Goal: Transaction & Acquisition: Purchase product/service

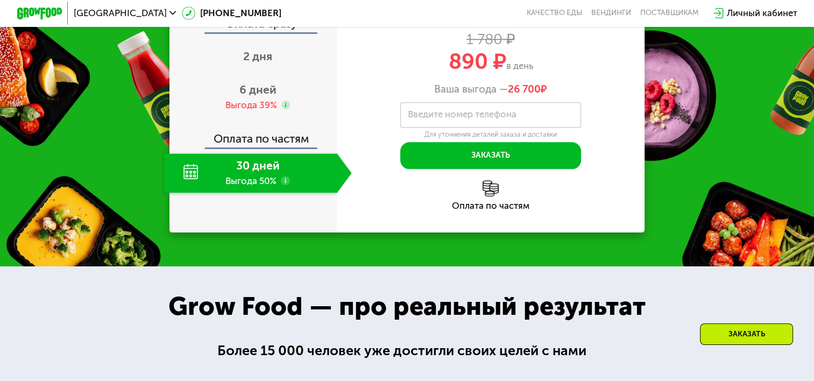
scroll to position [1123, 0]
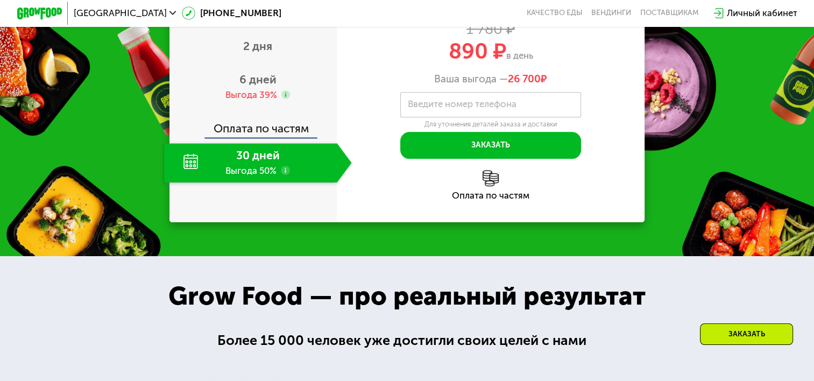
click at [265, 183] on div "30 дней Выгода 50%" at bounding box center [250, 163] width 173 height 40
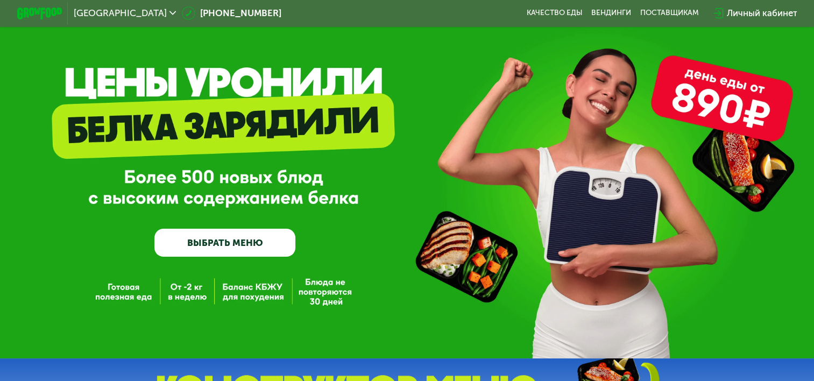
scroll to position [0, 0]
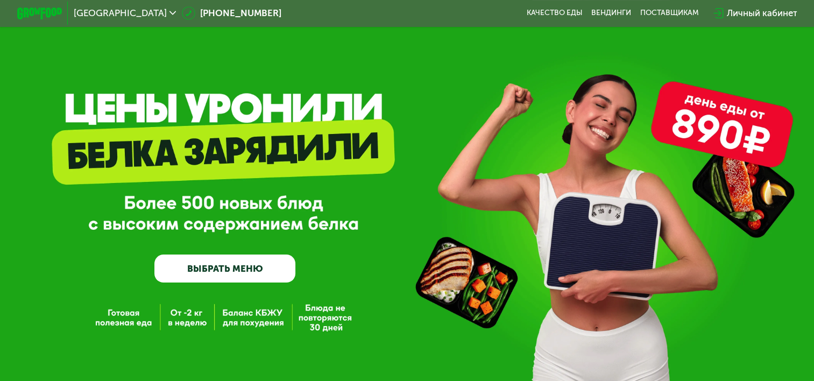
click at [544, 8] on div "Санкт-Петербург 8 (800) 555-21-78 Качество еды Вендинги поставщикам Личный каби…" at bounding box center [406, 13] width 791 height 25
click at [547, 17] on link "Качество еды" at bounding box center [554, 13] width 56 height 9
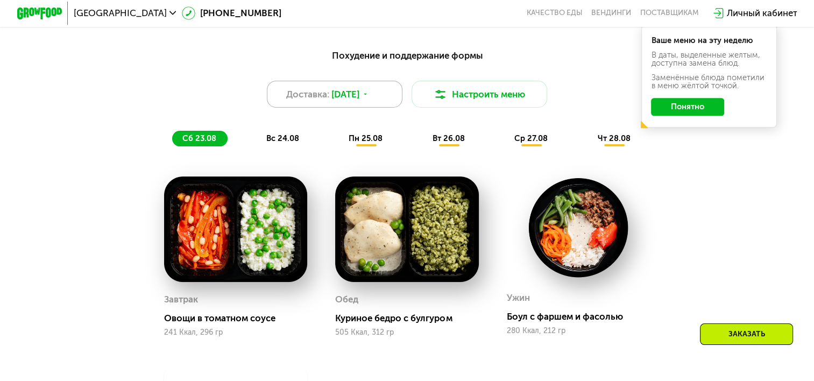
scroll to position [577, 0]
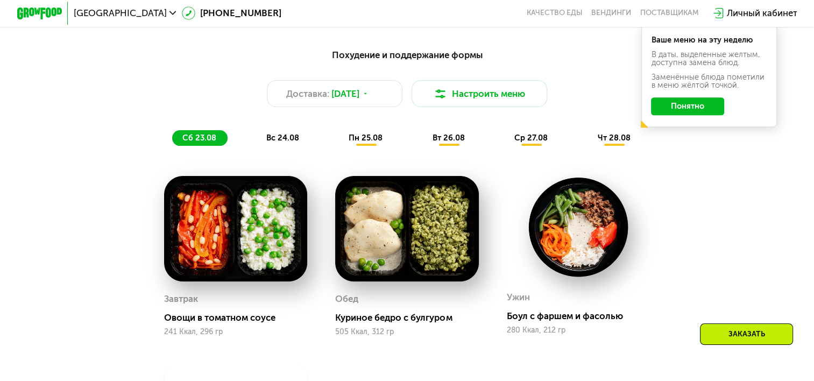
click at [689, 113] on button "Понятно" at bounding box center [687, 106] width 73 height 18
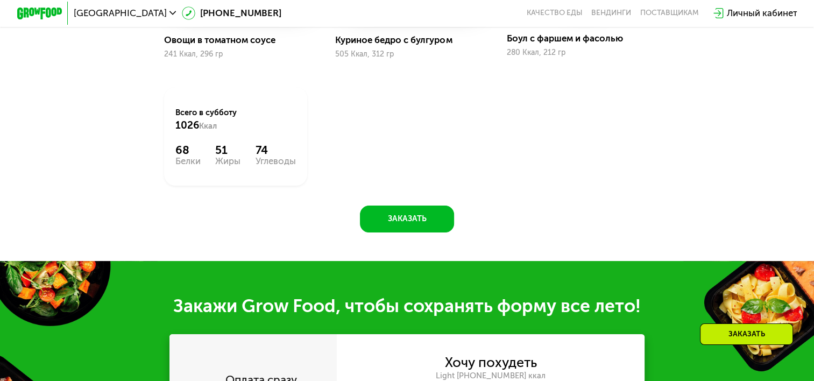
scroll to position [855, 0]
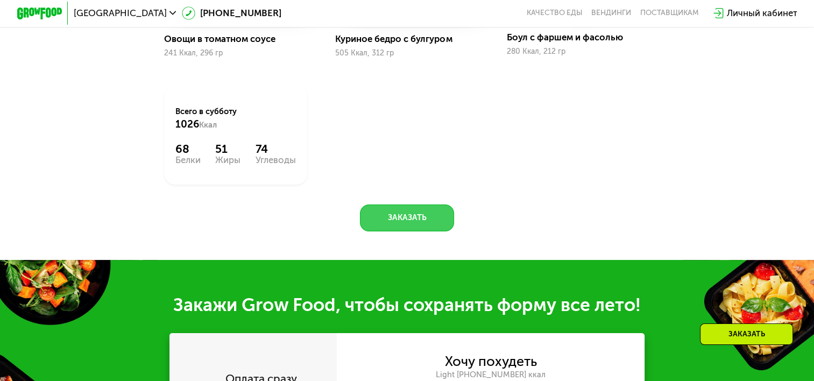
click at [376, 219] on button "Заказать" at bounding box center [407, 217] width 94 height 27
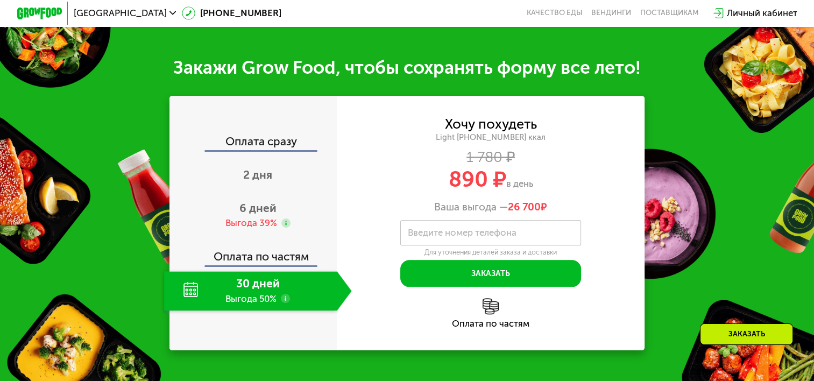
scroll to position [1125, 0]
